Goal: Information Seeking & Learning: Learn about a topic

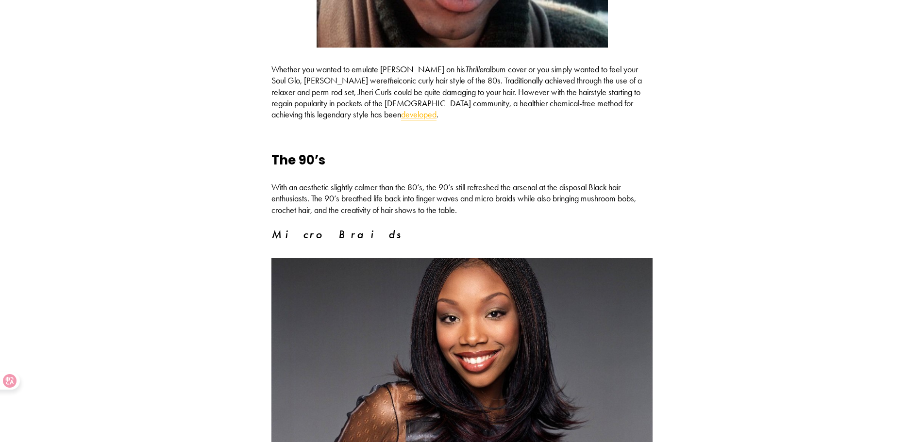
scroll to position [1699, 0]
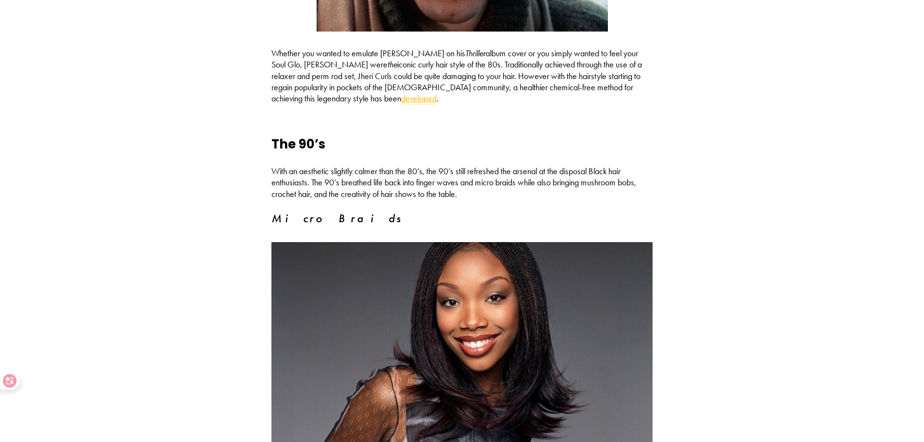
drag, startPoint x: 461, startPoint y: 52, endPoint x: 507, endPoint y: 53, distance: 46.1
click at [507, 53] on p "Whether you wanted to emulate [PERSON_NAME] on his Thriller album cover or you …" at bounding box center [461, 76] width 381 height 57
click at [472, 51] on em "Thriller" at bounding box center [475, 53] width 20 height 11
drag, startPoint x: 464, startPoint y: 51, endPoint x: 476, endPoint y: 50, distance: 11.3
click at [476, 50] on em "Thriller" at bounding box center [475, 53] width 20 height 11
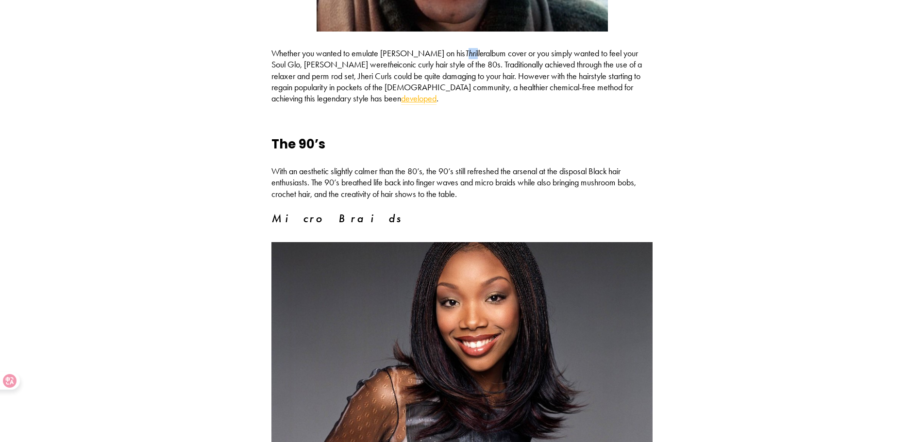
click at [465, 50] on em "Thriller" at bounding box center [475, 53] width 20 height 11
drag, startPoint x: 462, startPoint y: 49, endPoint x: 505, endPoint y: 51, distance: 43.3
click at [505, 51] on p "Whether you wanted to emulate Michael Jackson on his Thriller album cover or yo…" at bounding box center [461, 76] width 381 height 57
copy p "Thriller album"
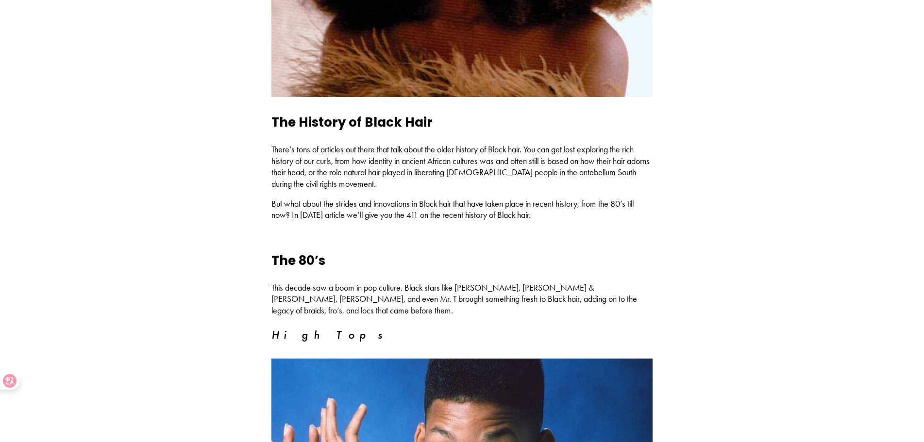
scroll to position [0, 0]
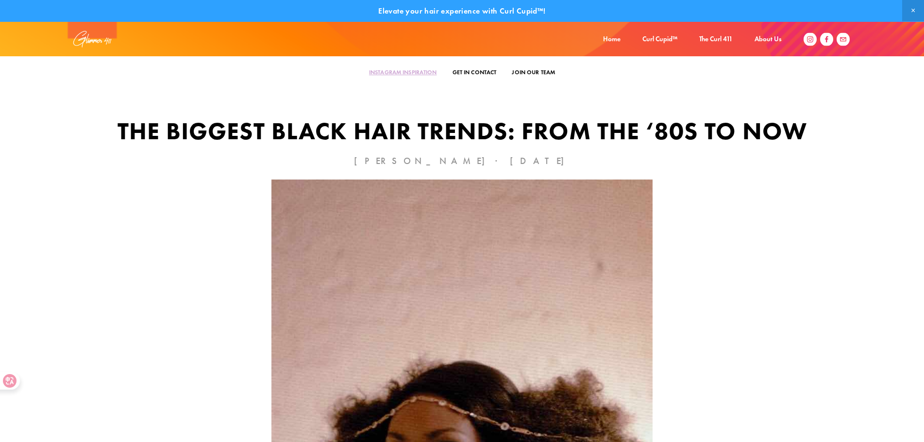
click at [600, 44] on div "Home Curl Cupid™ The Curl 411 About Us Who We Are Glimmer 411® In the News" at bounding box center [692, 39] width 200 height 15
click at [615, 36] on link "Home" at bounding box center [611, 39] width 17 height 15
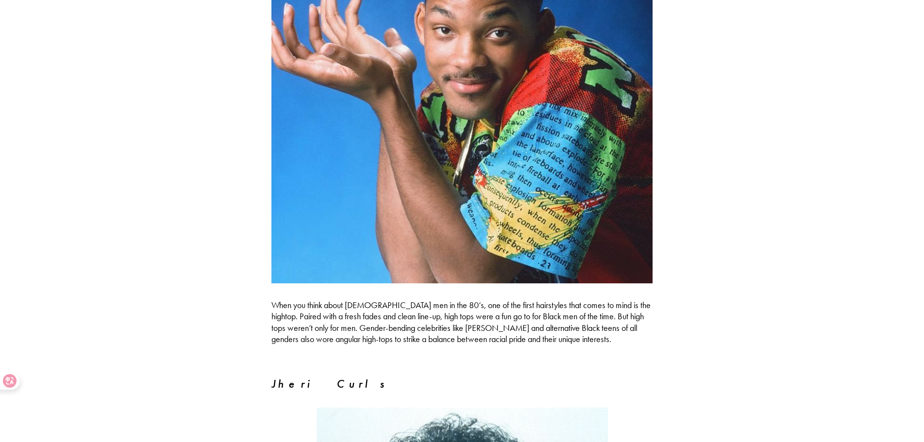
scroll to position [1262, 0]
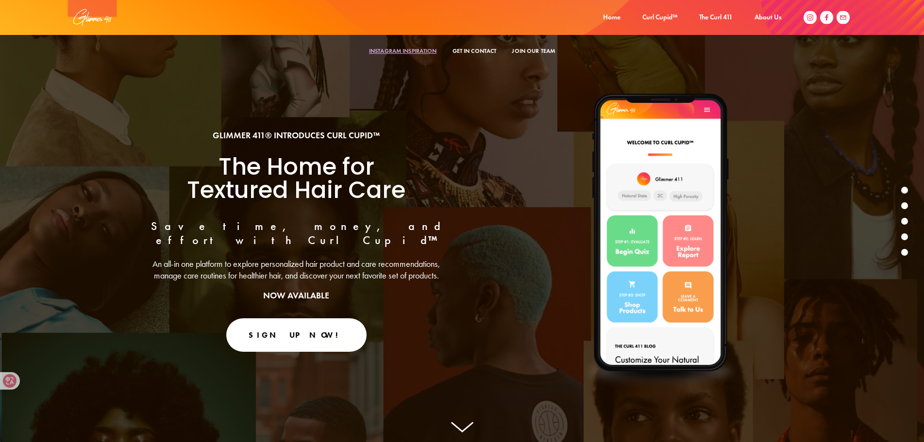
click at [0, 314] on div "GLIMMER 411® INTRODUCES CURL CUPID™ The Home for Textured Hair Care Save time, …" at bounding box center [462, 251] width 924 height 381
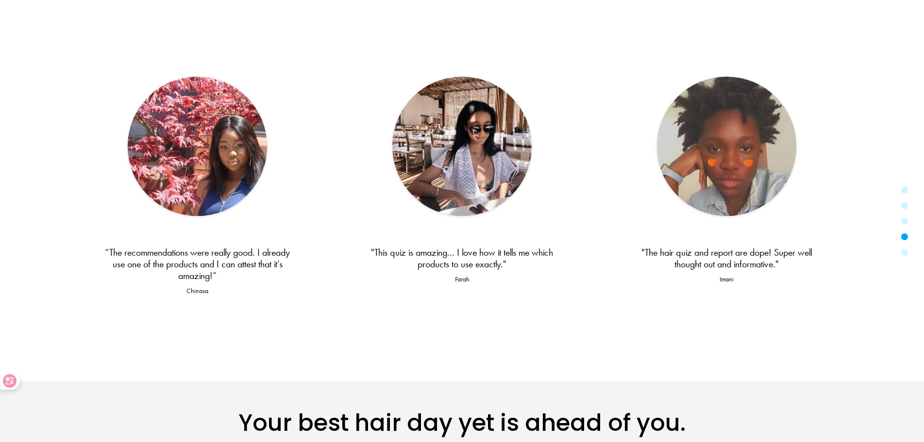
scroll to position [2047, 0]
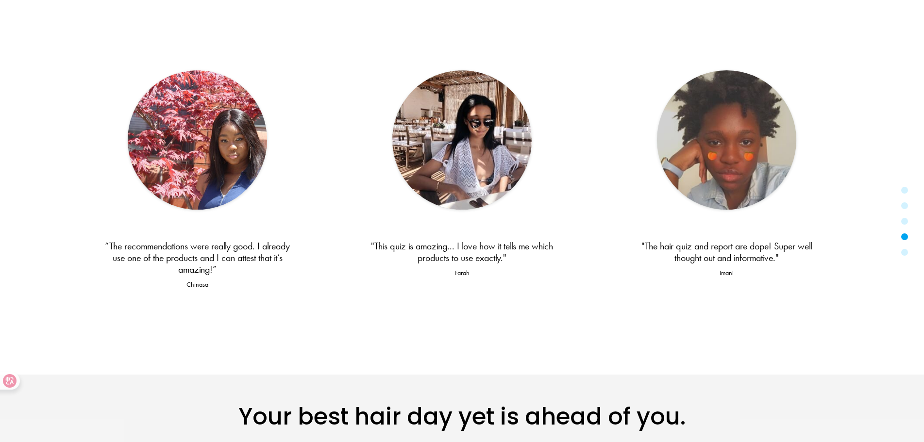
click at [0, 132] on div "Trust us, creating stress-free hair experiences is our thing. Don’t believe us …" at bounding box center [462, 113] width 924 height 523
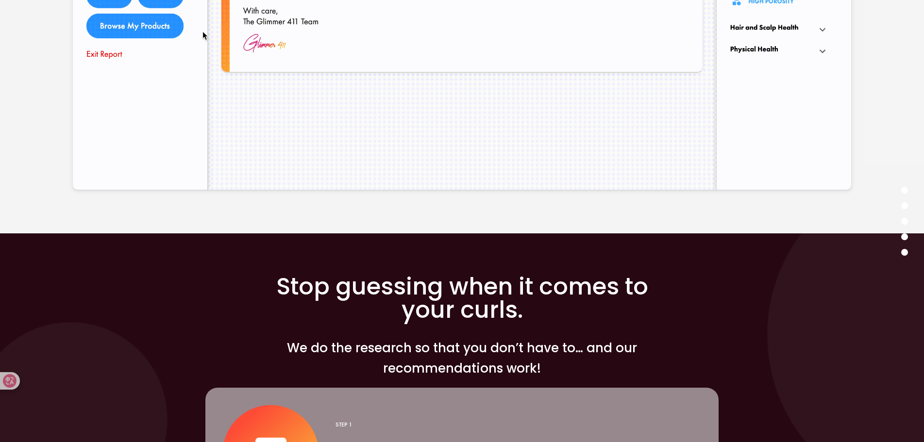
scroll to position [0, 0]
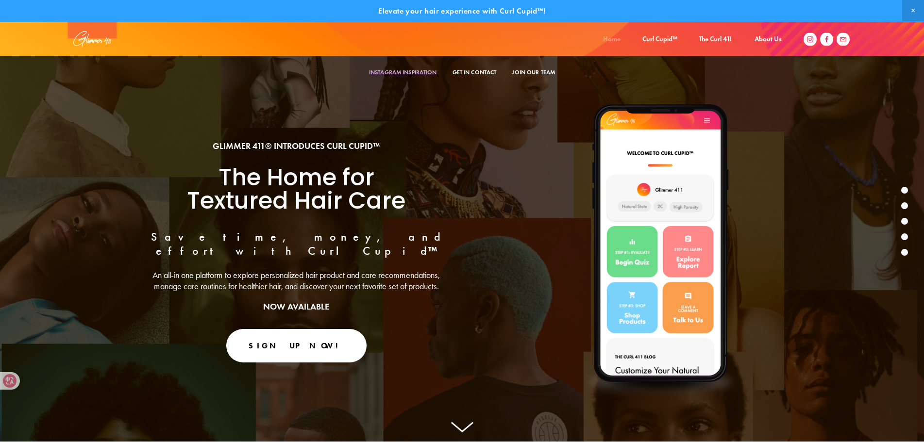
click at [606, 37] on link "Home" at bounding box center [611, 39] width 17 height 15
click at [713, 37] on link "The Curl 411" at bounding box center [715, 39] width 33 height 15
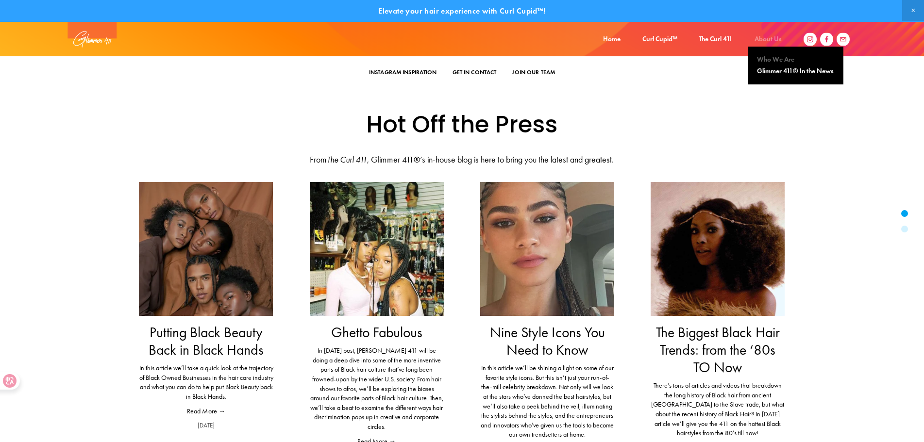
click at [768, 58] on link "Who We Are" at bounding box center [795, 59] width 82 height 12
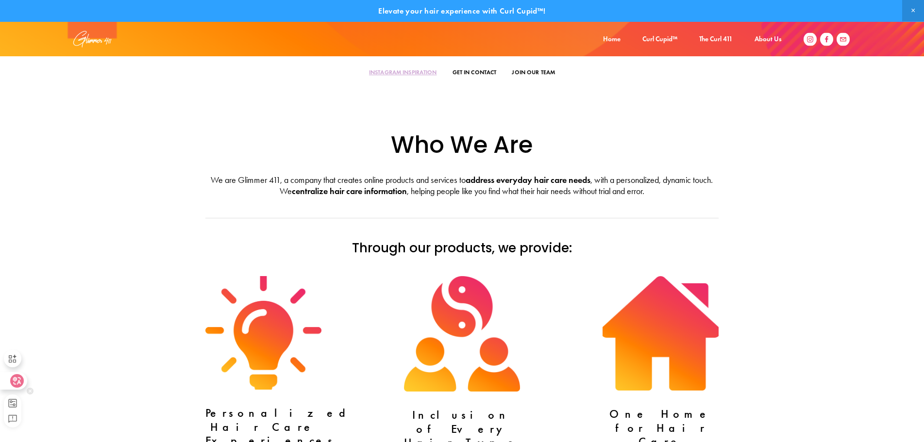
click at [5, 380] on div at bounding box center [13, 380] width 26 height 17
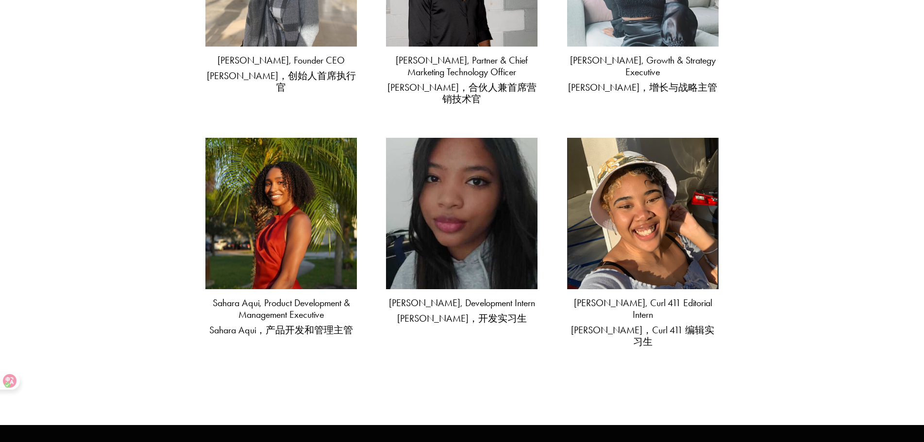
scroll to position [943, 0]
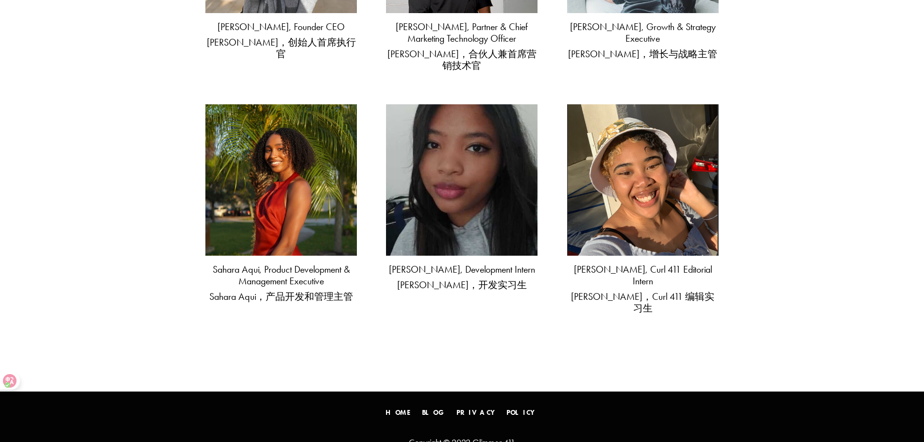
drag, startPoint x: 26, startPoint y: 319, endPoint x: 35, endPoint y: 335, distance: 18.5
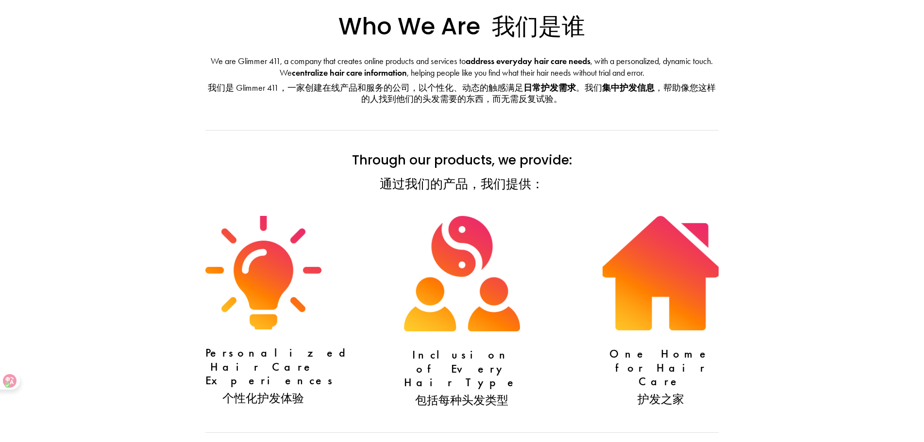
scroll to position [0, 0]
